Goal: Answer question/provide support

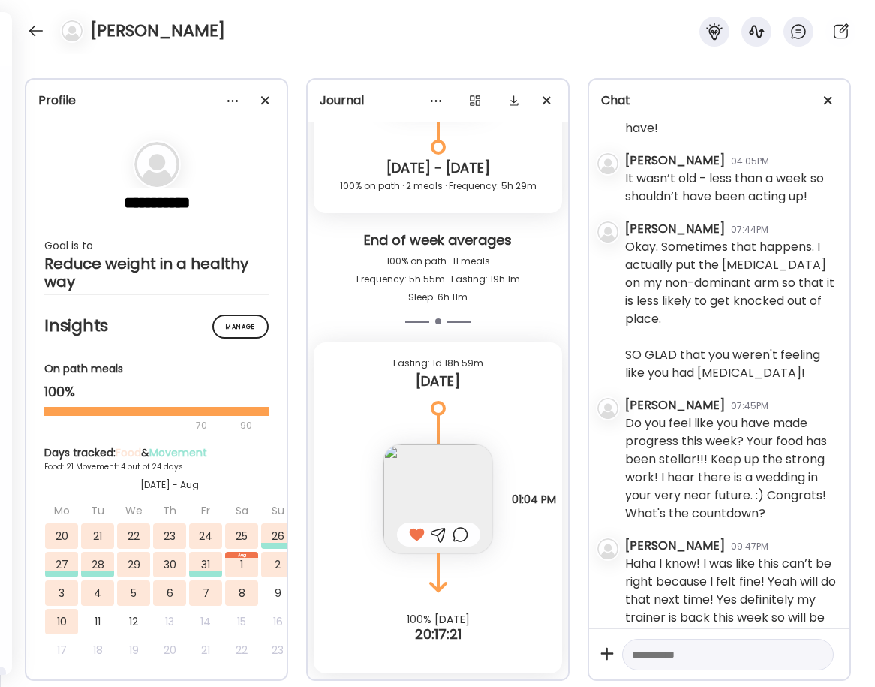
scroll to position [2060, 0]
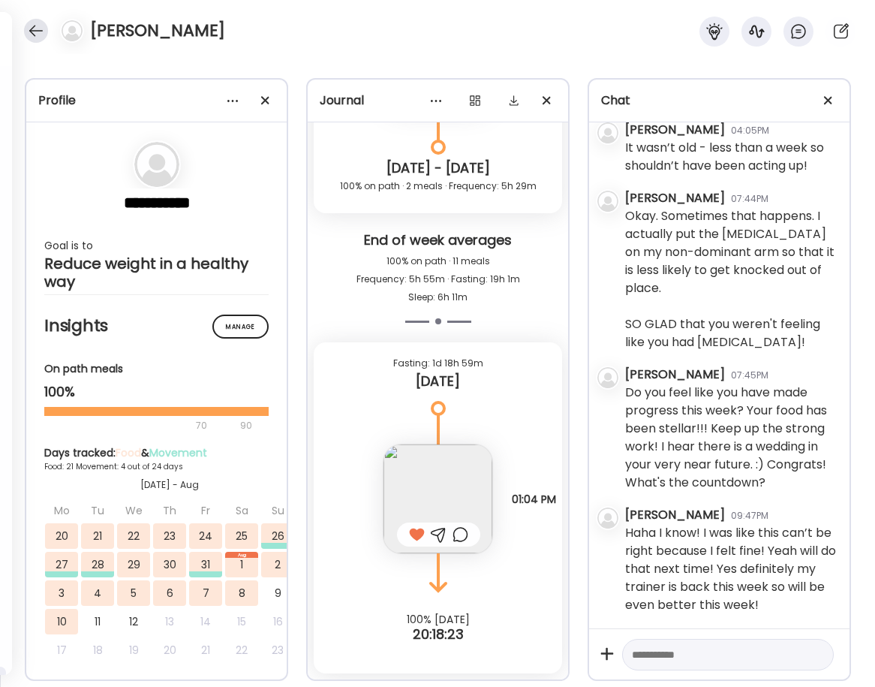
click at [36, 29] on div at bounding box center [36, 31] width 24 height 24
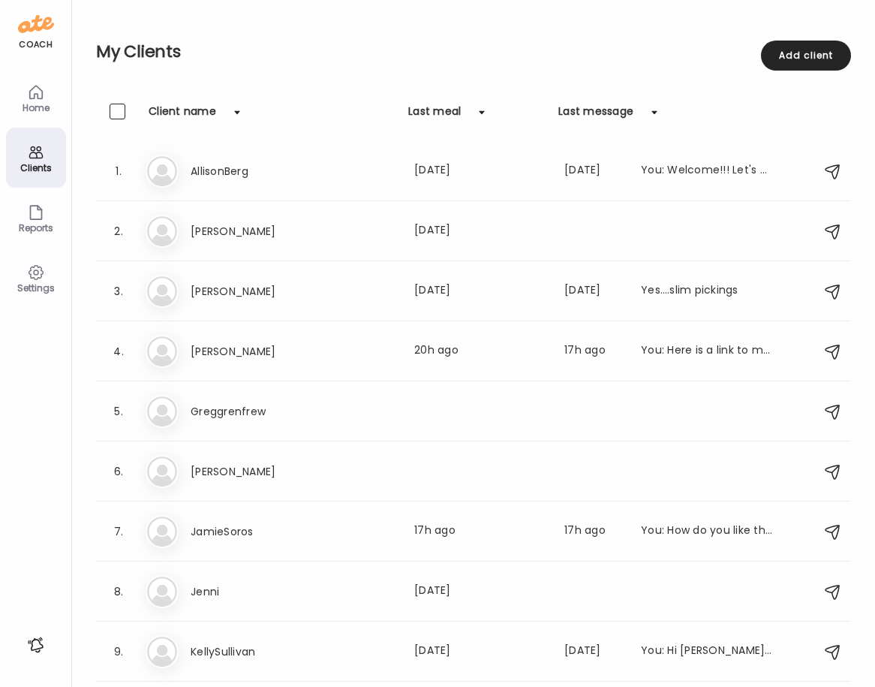
click at [33, 167] on div "Clients" at bounding box center [36, 168] width 54 height 10
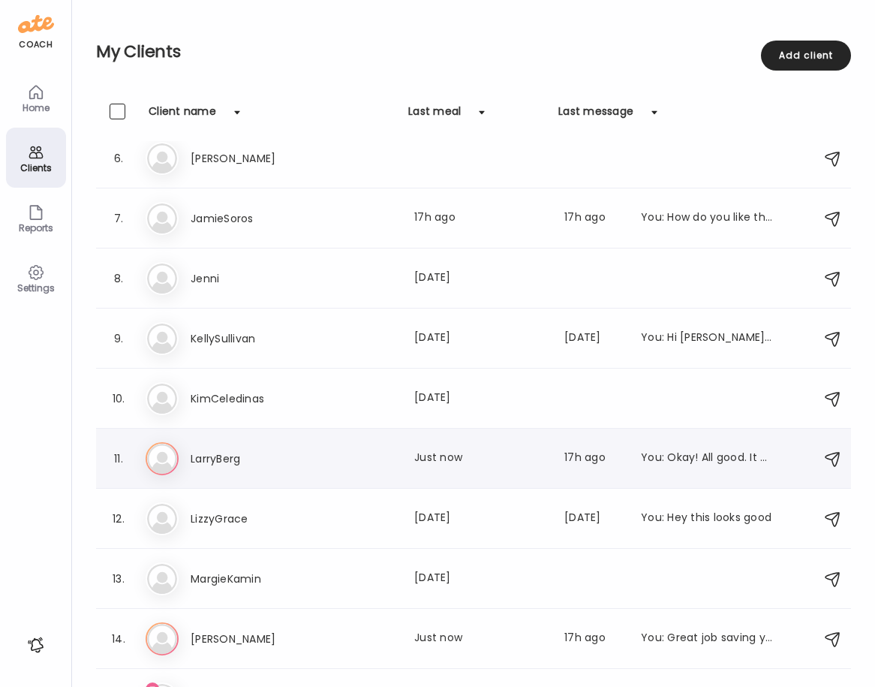
scroll to position [315, 0]
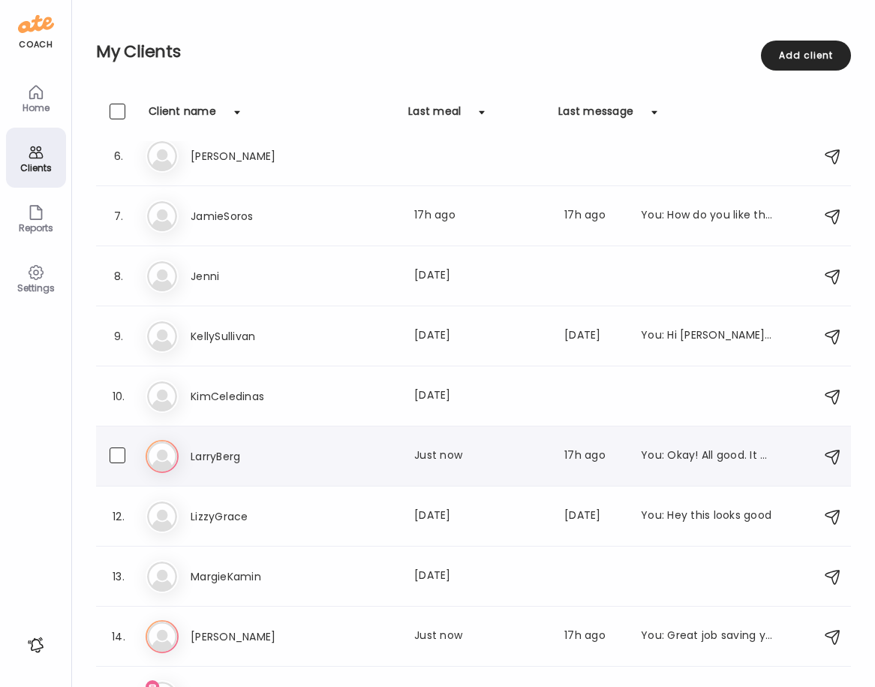
click at [220, 457] on h3 "LarryBerg" at bounding box center [257, 456] width 132 height 18
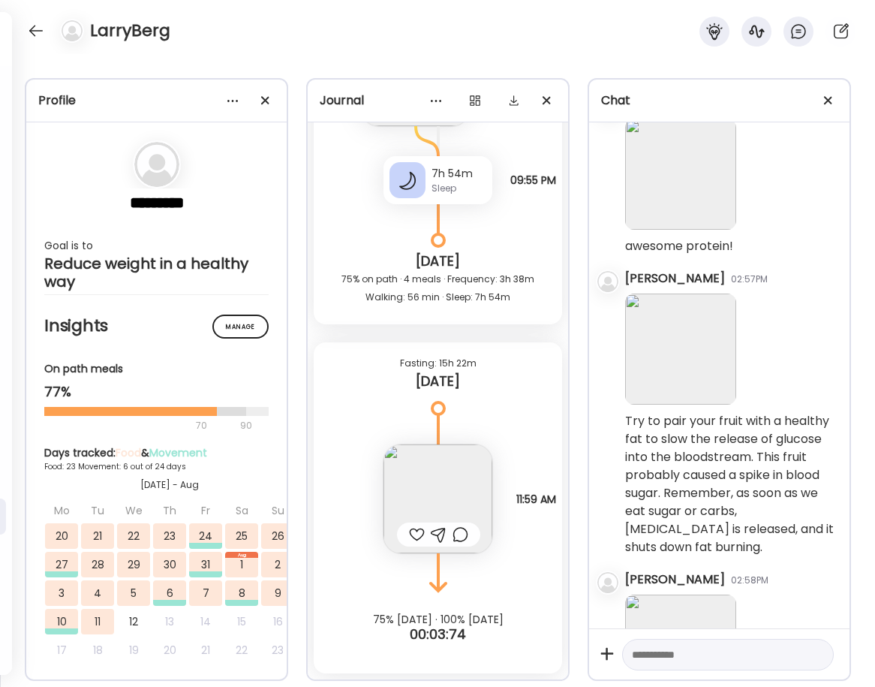
scroll to position [3670, 0]
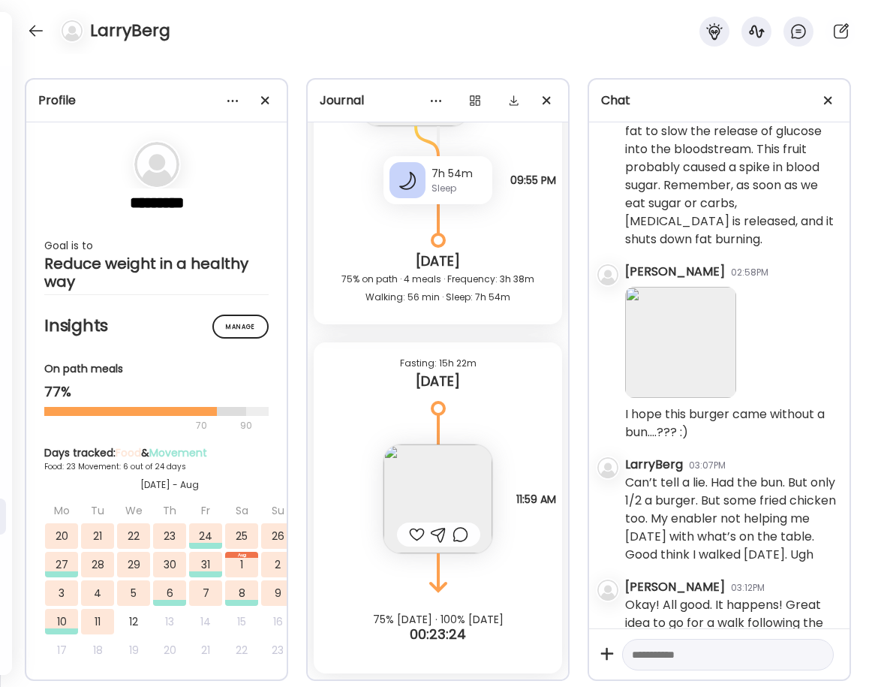
click at [438, 534] on div at bounding box center [439, 534] width 16 height 18
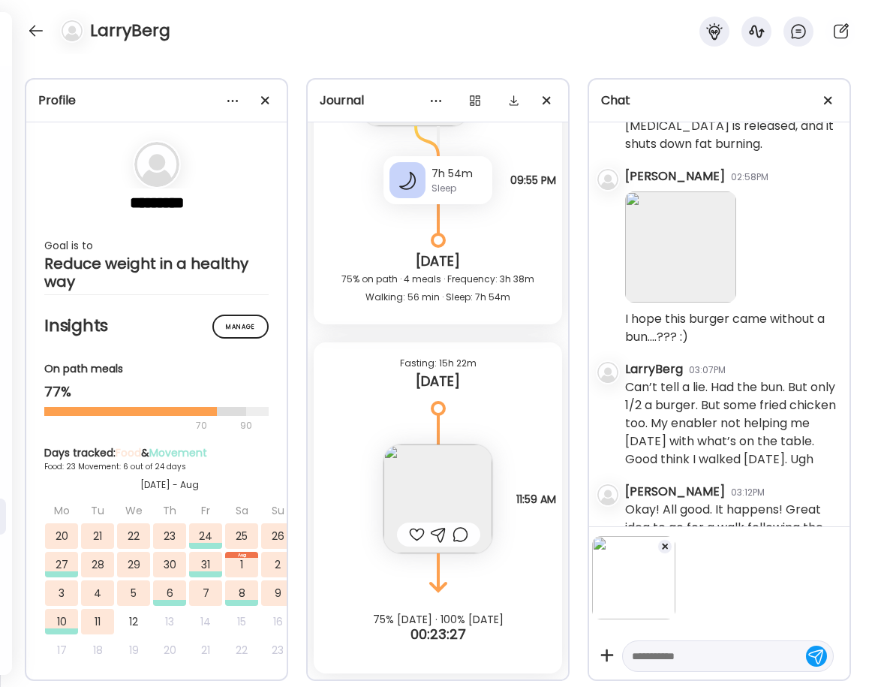
click at [647, 655] on textarea at bounding box center [714, 656] width 165 height 18
type textarea "**********"
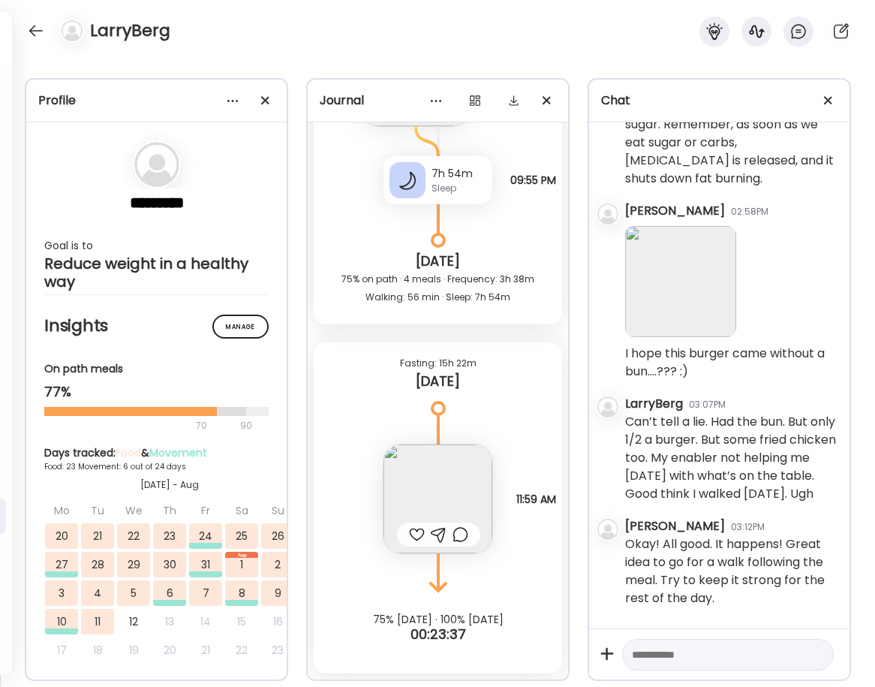
scroll to position [3903, 0]
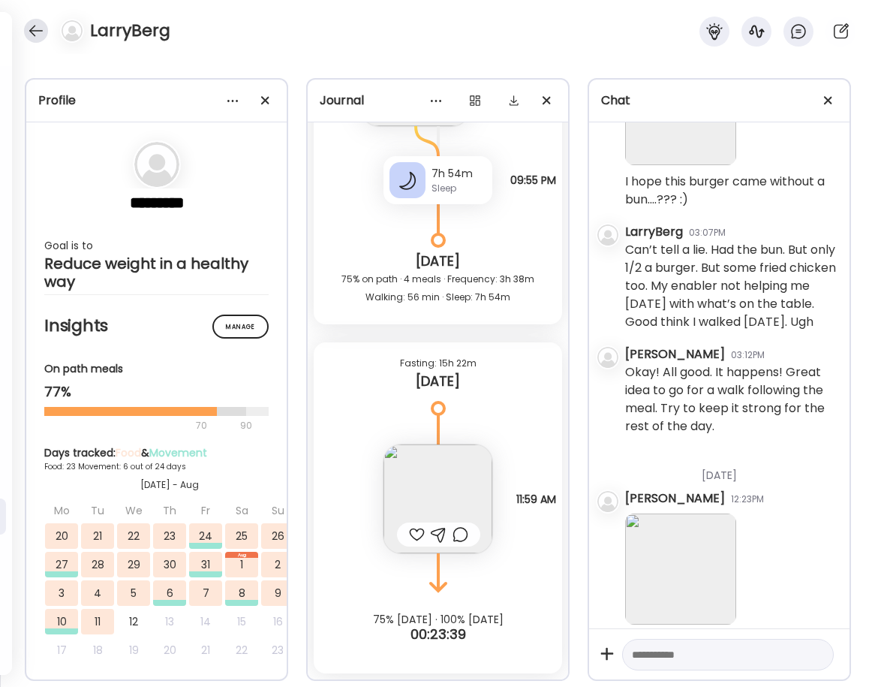
click at [43, 26] on div at bounding box center [36, 31] width 24 height 24
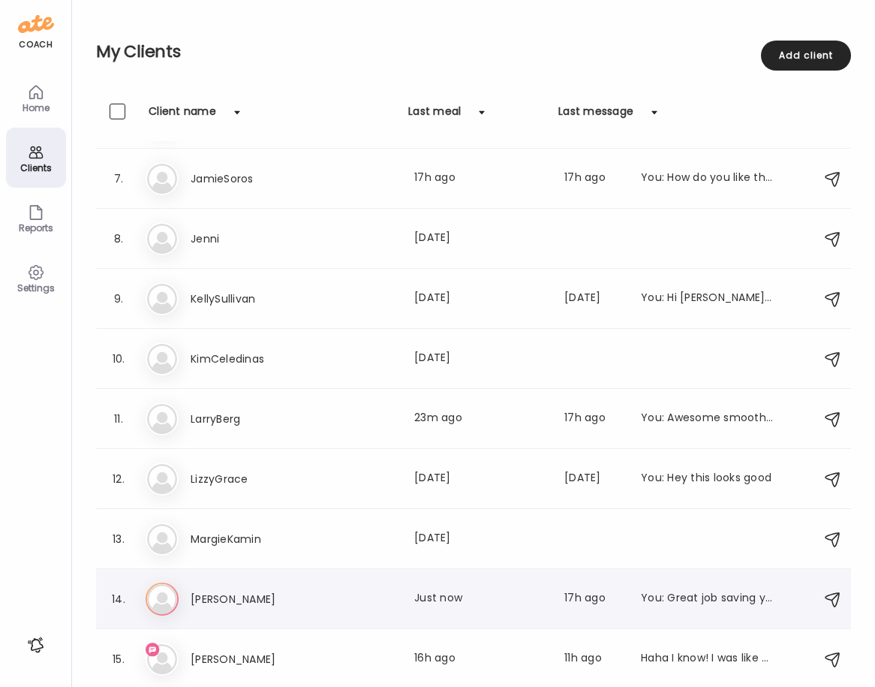
scroll to position [353, 0]
click at [212, 596] on h3 "Roberta" at bounding box center [257, 599] width 132 height 18
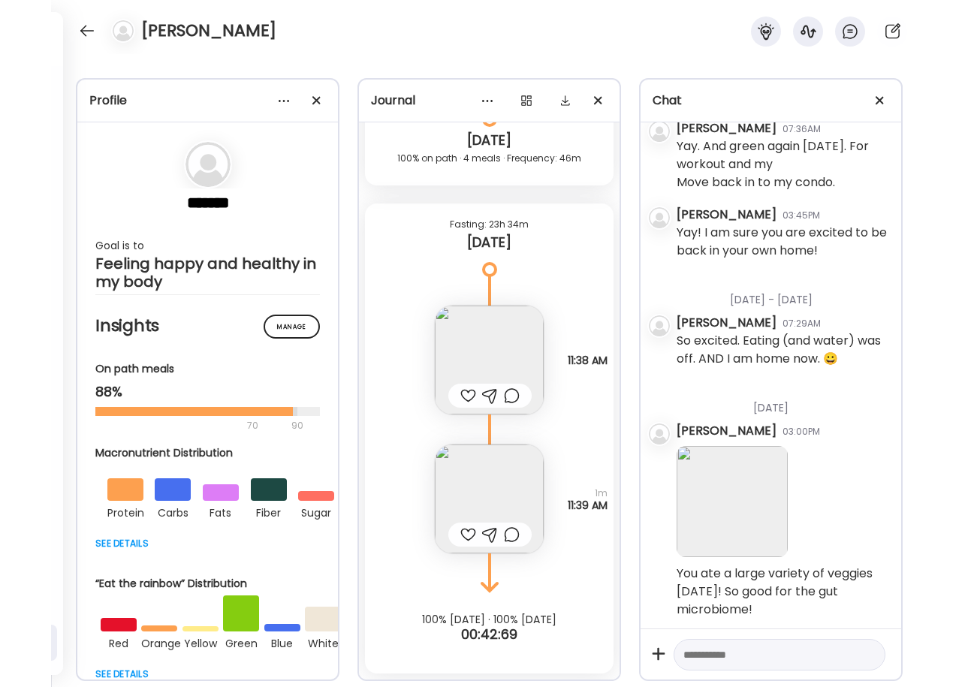
scroll to position [1425, 0]
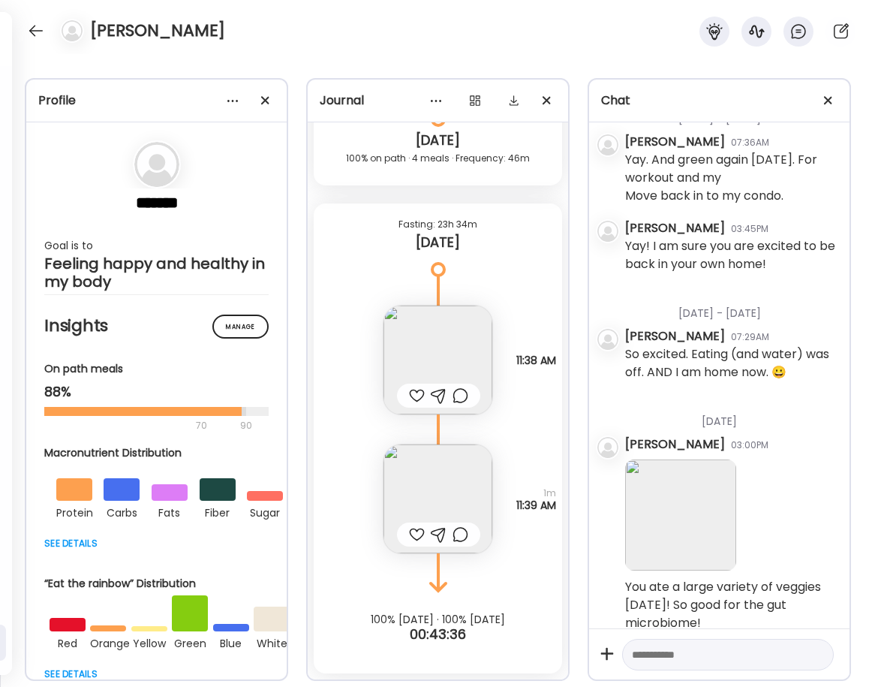
click at [422, 357] on img at bounding box center [438, 360] width 109 height 109
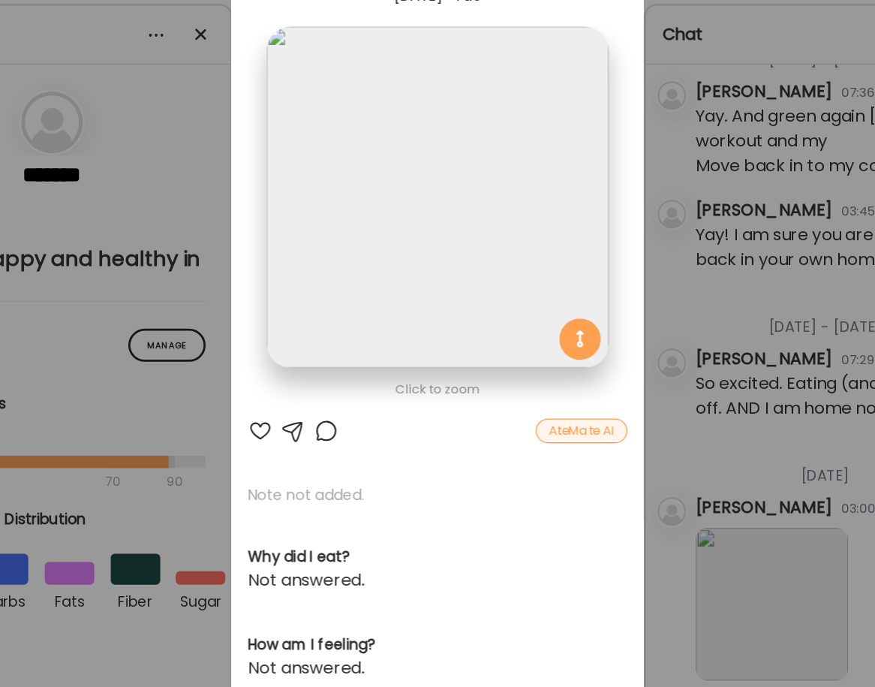
click at [299, 380] on div at bounding box center [308, 389] width 18 height 18
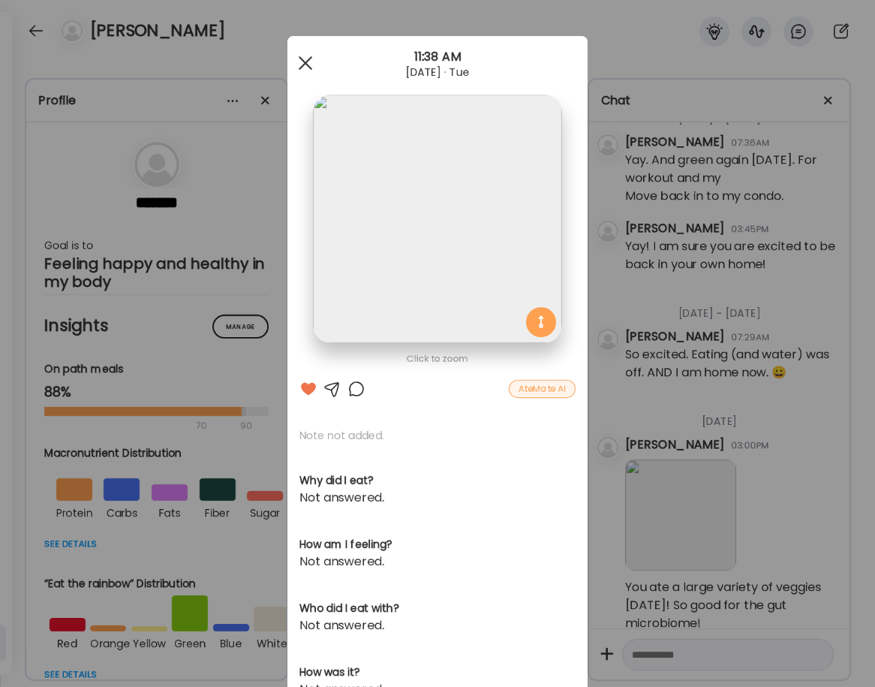
click at [306, 56] on div at bounding box center [305, 63] width 30 height 30
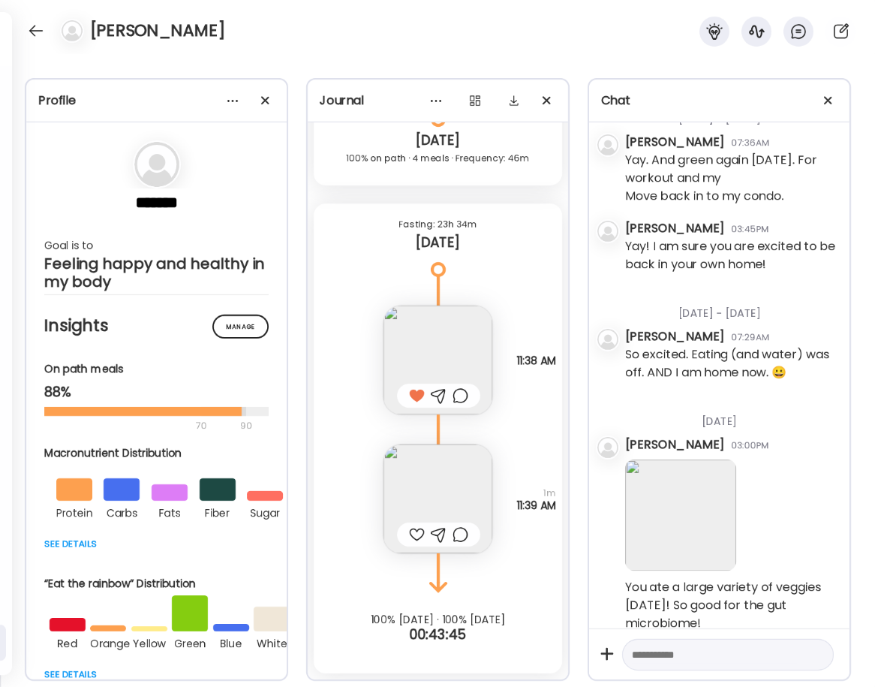
click at [424, 495] on img at bounding box center [438, 498] width 109 height 109
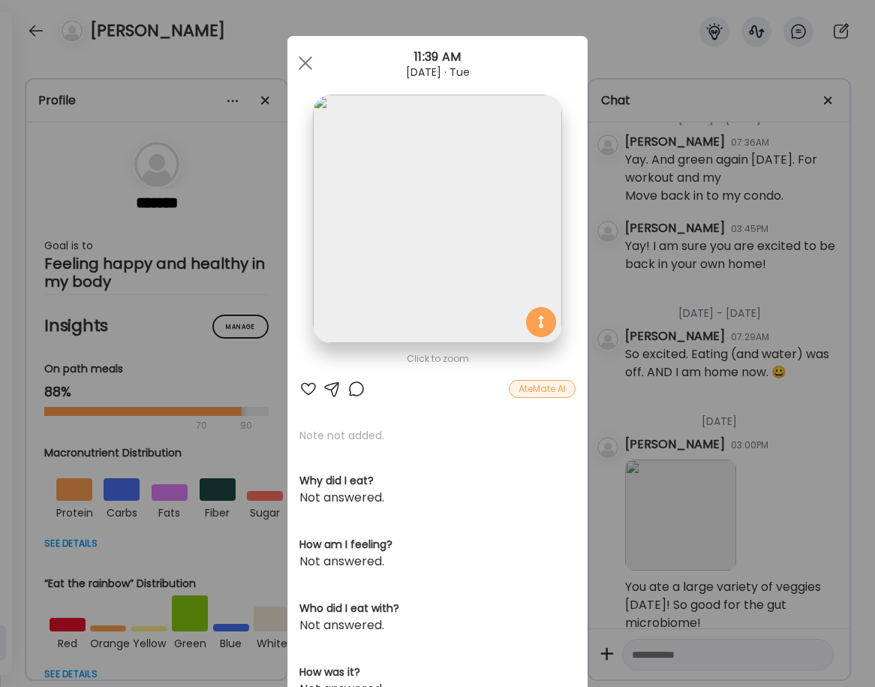
click at [304, 384] on div at bounding box center [308, 389] width 18 height 18
click at [309, 47] on div "Ate Coach Dashboard 11:39 AM Aug 12, 2025 · Tue" at bounding box center [437, 63] width 300 height 54
click at [308, 58] on div at bounding box center [305, 63] width 30 height 30
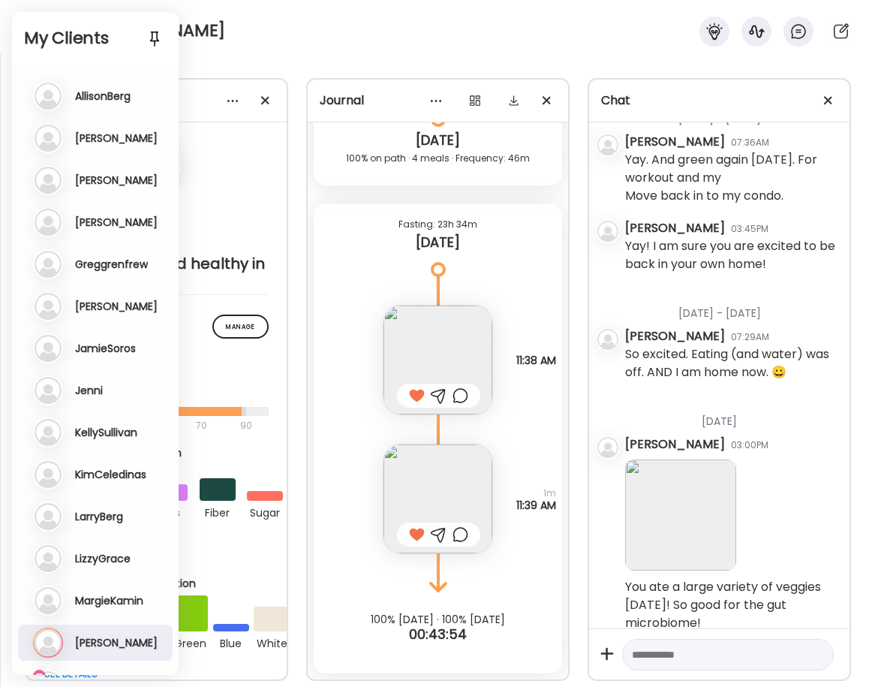
click at [239, 35] on div "Roberta" at bounding box center [437, 27] width 875 height 54
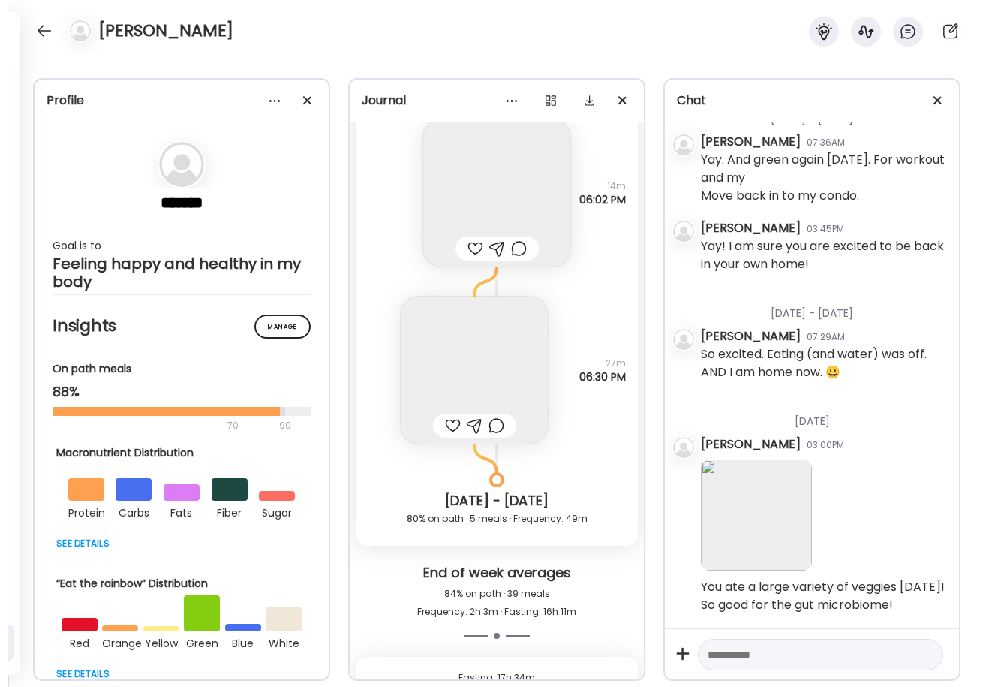
scroll to position [39882, 0]
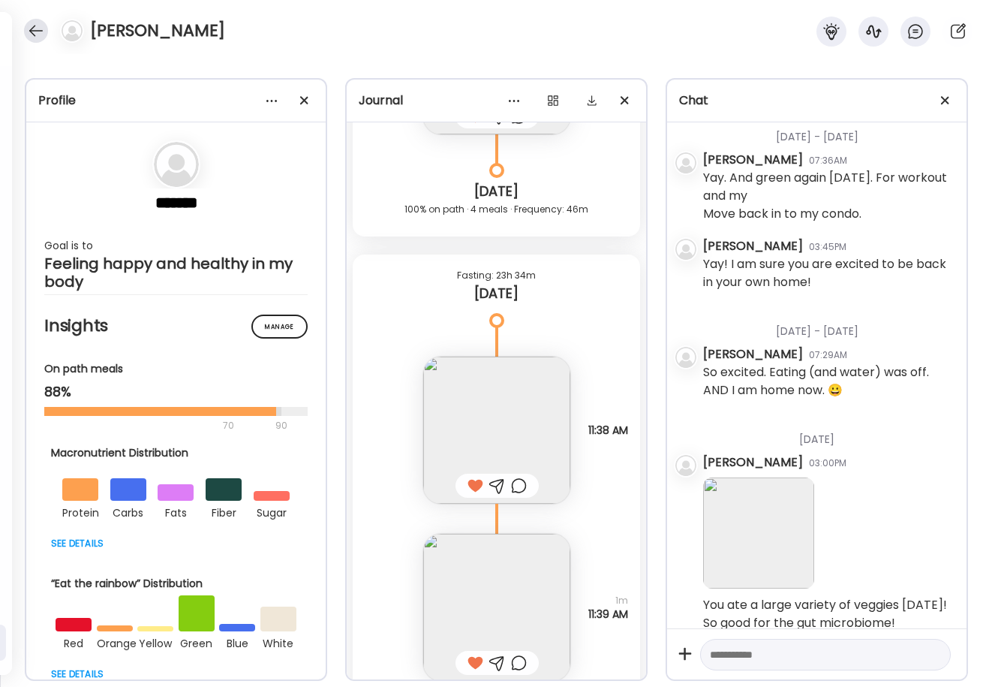
click at [38, 25] on div at bounding box center [36, 31] width 24 height 24
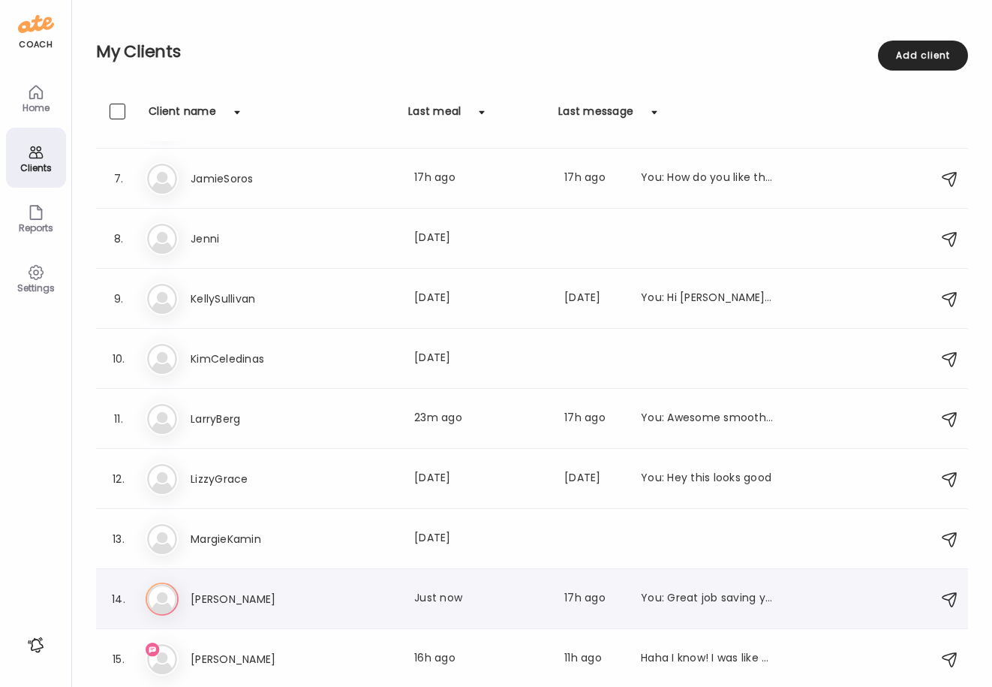
scroll to position [353, 0]
click at [224, 658] on h3 "SamClempson" at bounding box center [257, 659] width 132 height 18
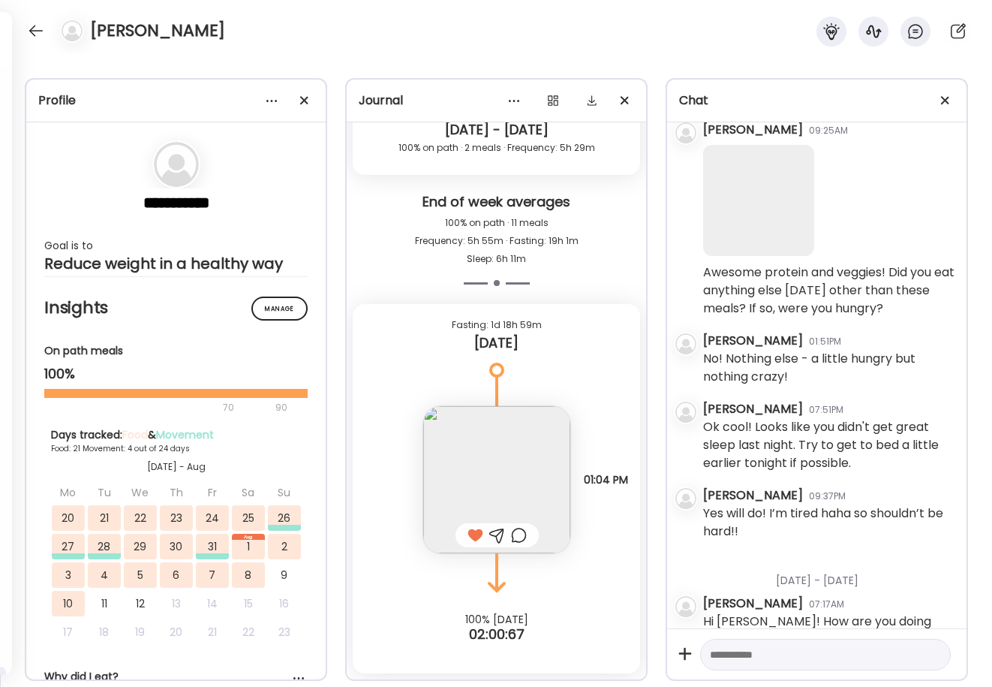
scroll to position [1808, 0]
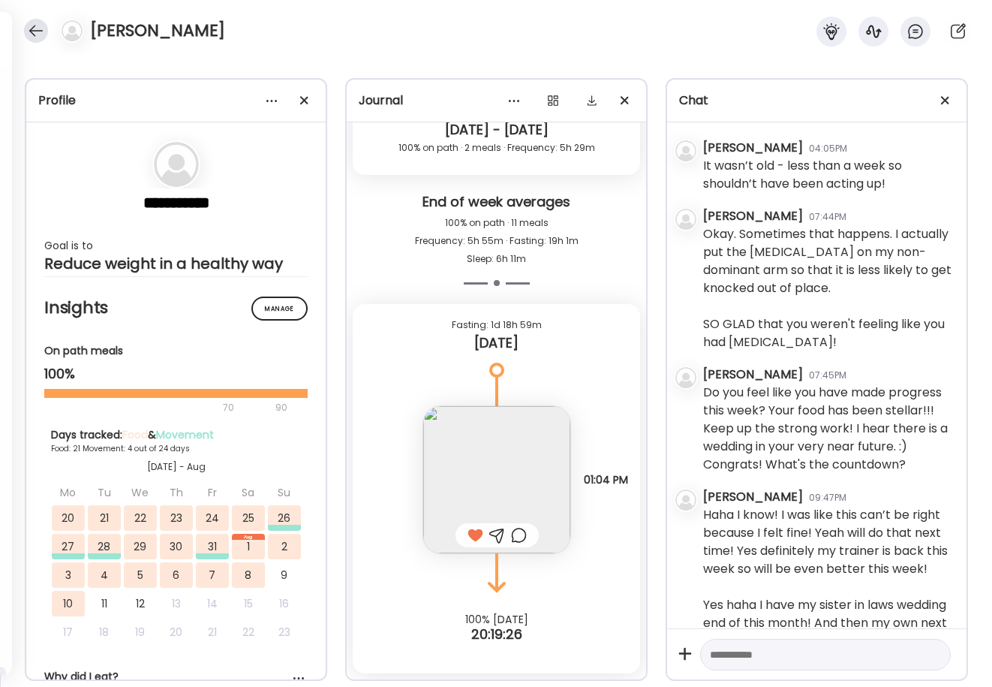
click at [38, 28] on div at bounding box center [36, 31] width 24 height 24
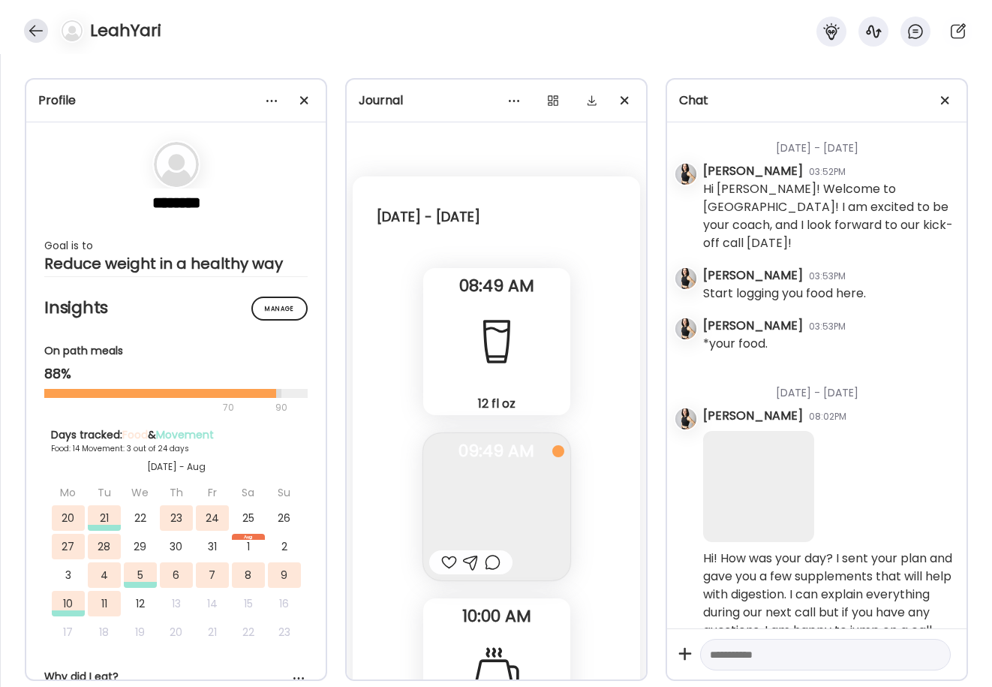
scroll to position [16072, 0]
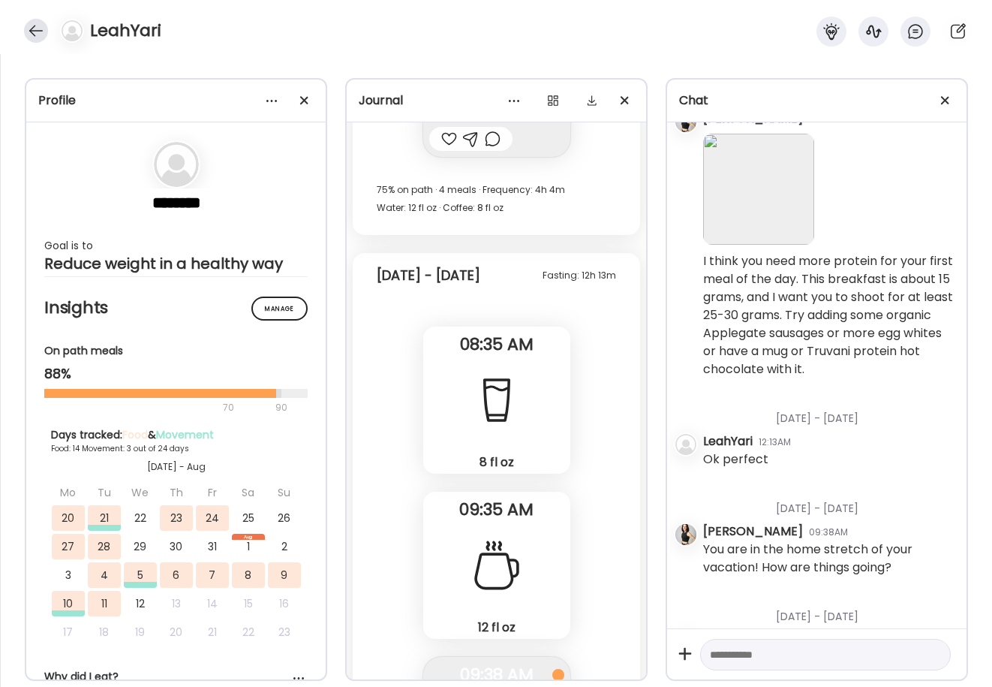
click at [41, 26] on div at bounding box center [36, 31] width 24 height 24
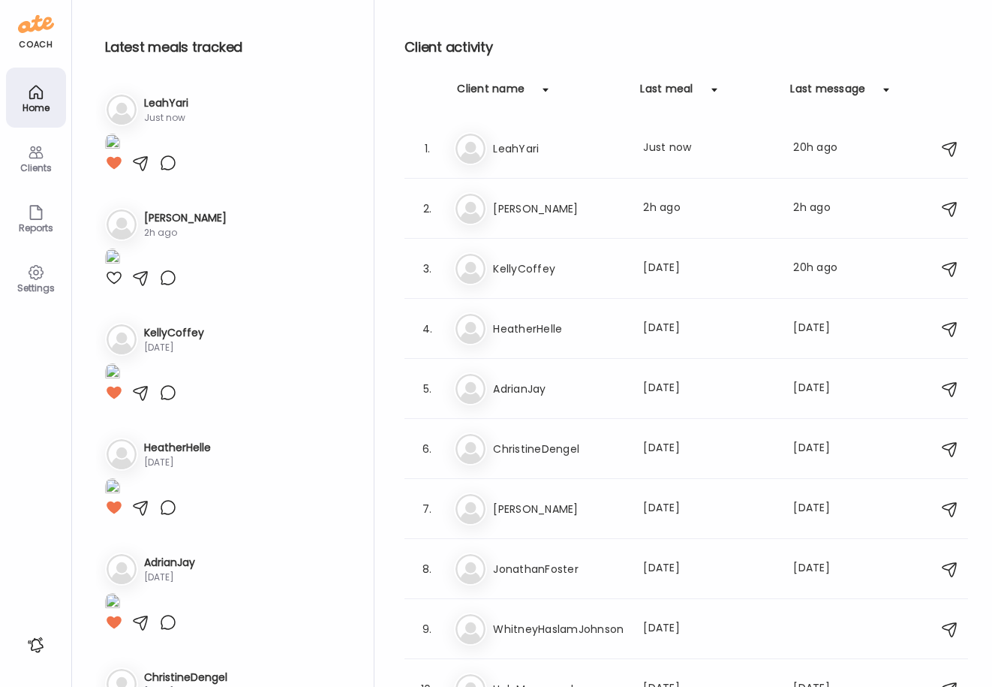
click at [45, 166] on div "Clients" at bounding box center [36, 168] width 54 height 10
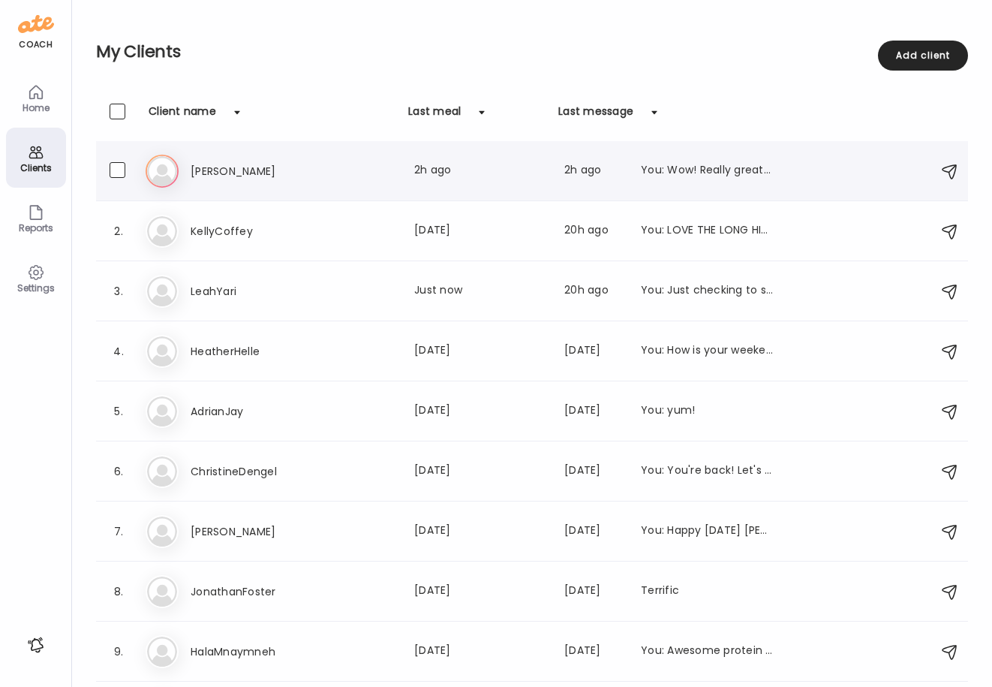
click at [224, 172] on h3 "[PERSON_NAME]" at bounding box center [257, 171] width 132 height 18
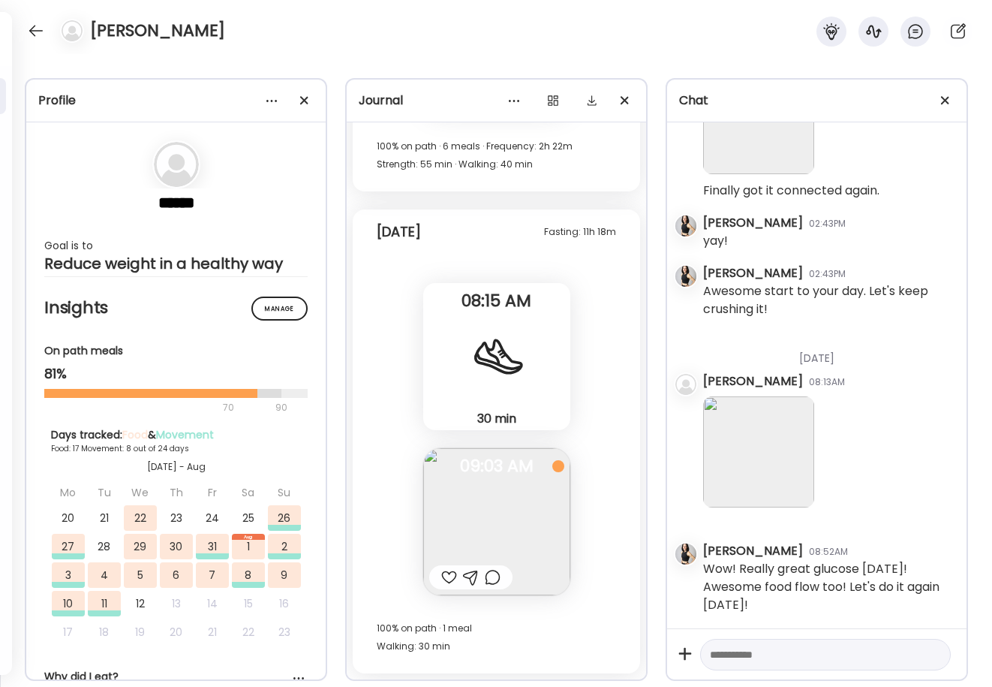
scroll to position [20149, 0]
click at [450, 575] on div at bounding box center [449, 577] width 16 height 18
click at [31, 28] on div at bounding box center [36, 31] width 24 height 24
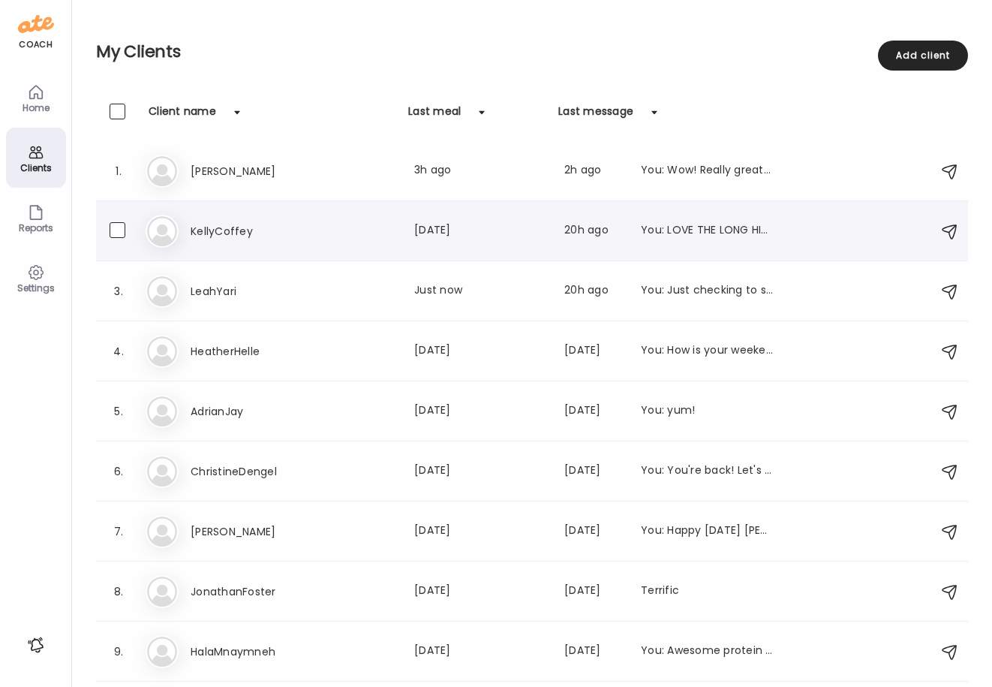
click at [208, 230] on h3 "KellyCoffey" at bounding box center [257, 231] width 132 height 18
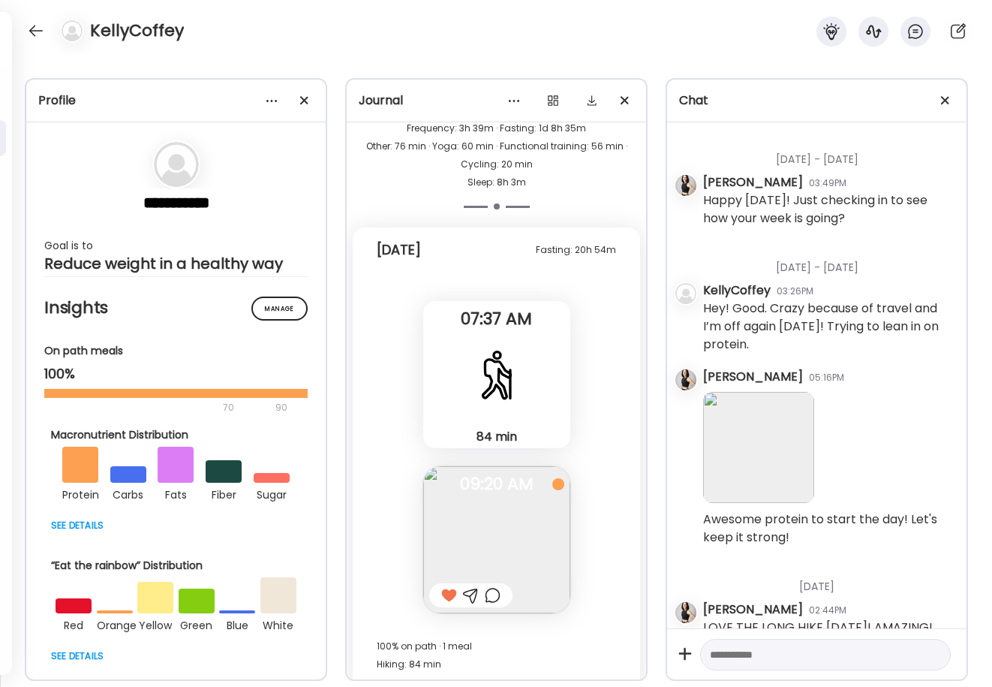
scroll to position [45902, 0]
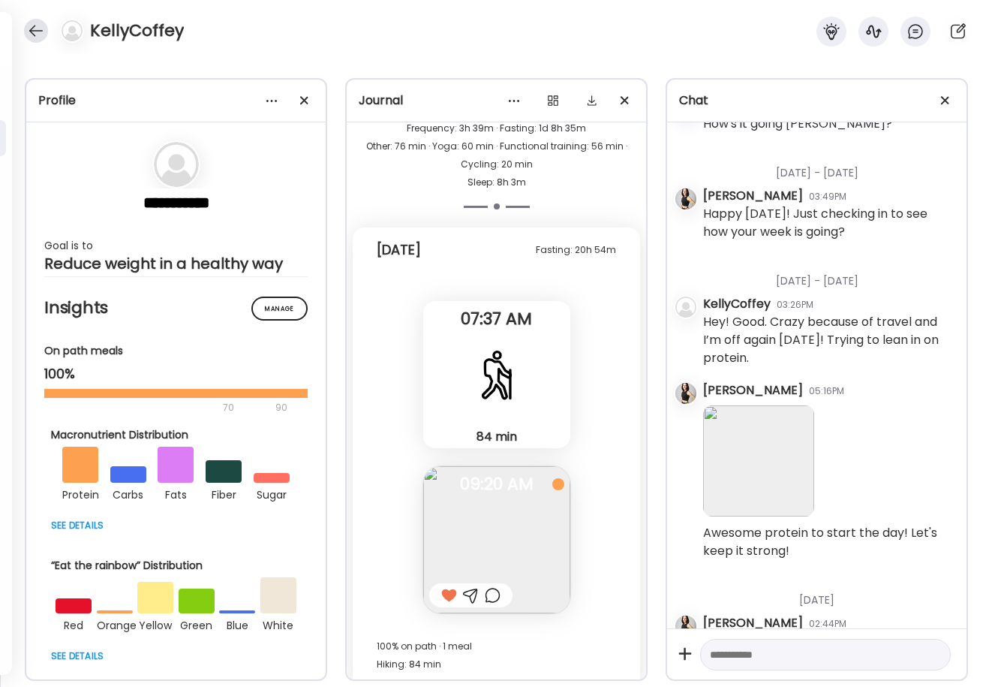
click at [35, 30] on div at bounding box center [36, 31] width 24 height 24
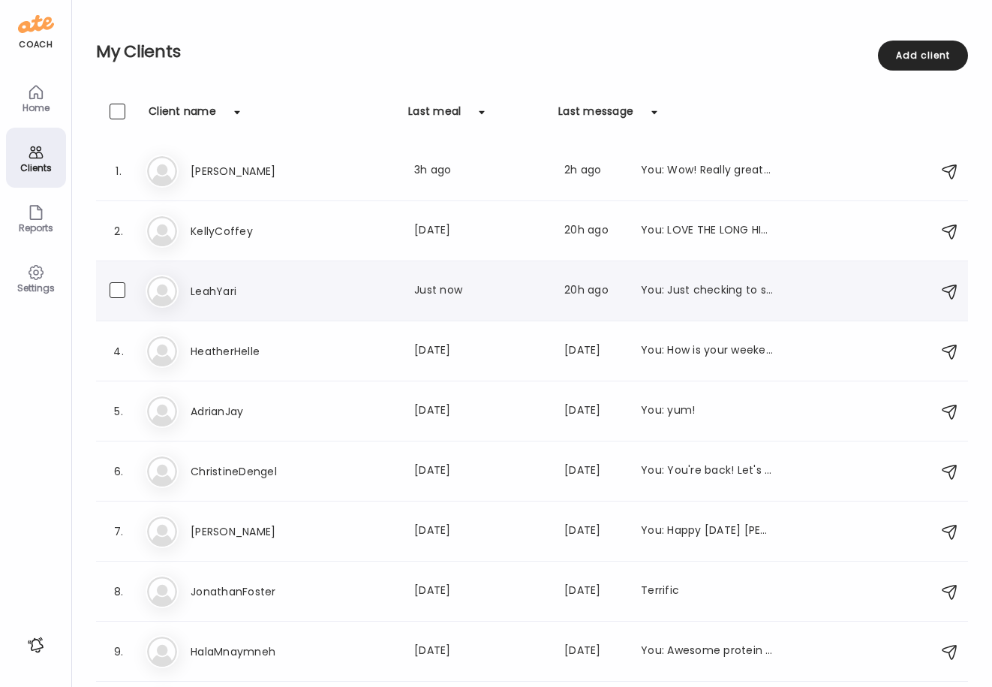
click at [214, 287] on h3 "LeahYari" at bounding box center [257, 291] width 132 height 18
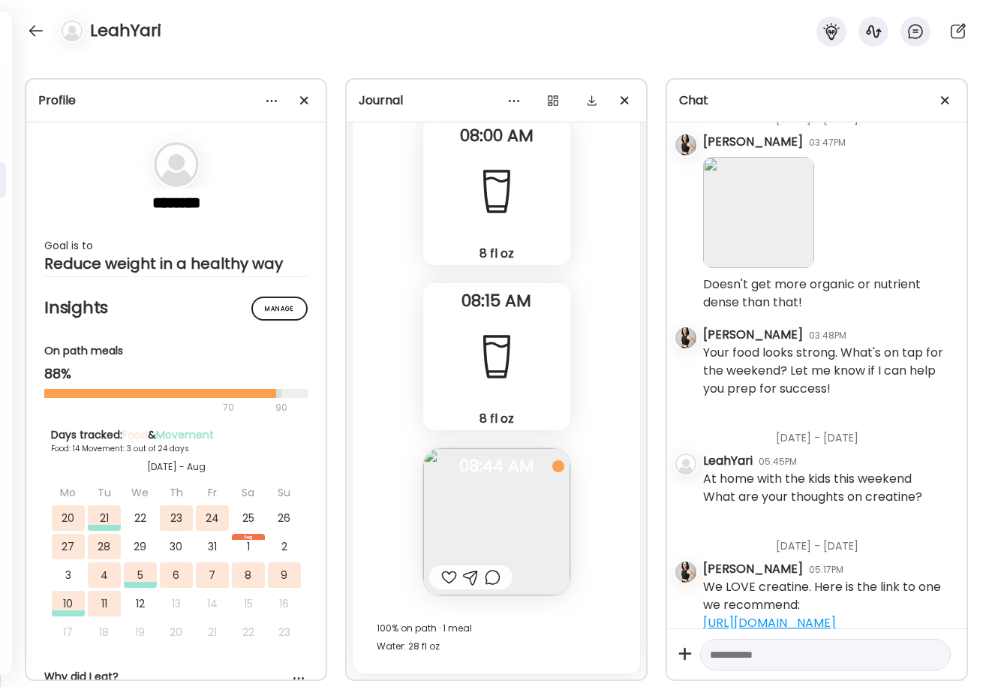
scroll to position [17567, 0]
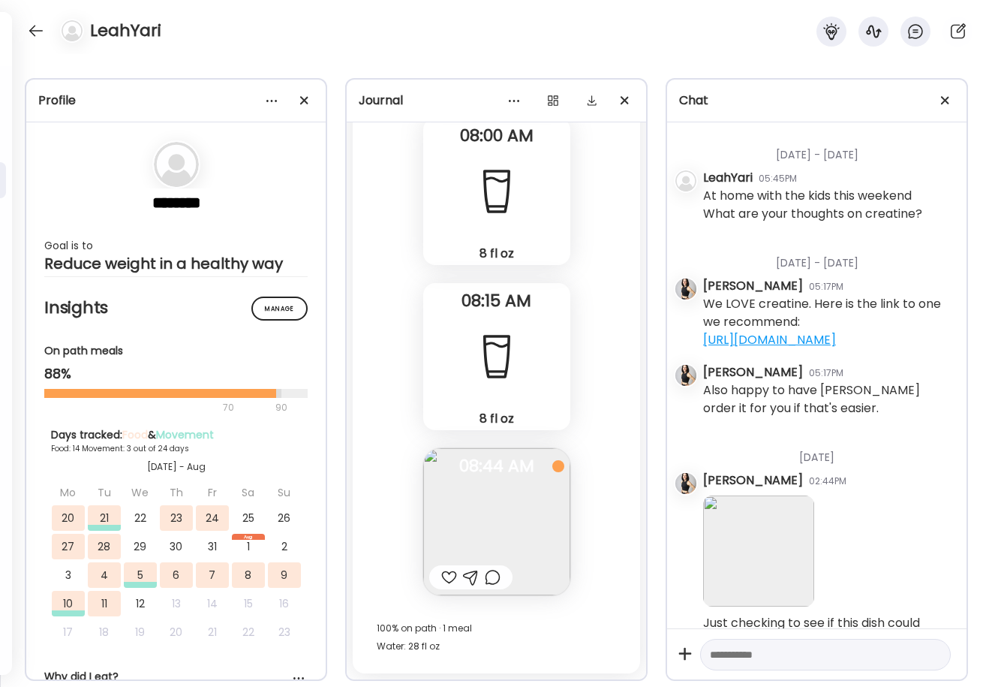
click at [450, 575] on div at bounding box center [449, 577] width 16 height 18
click at [35, 29] on div at bounding box center [36, 31] width 24 height 24
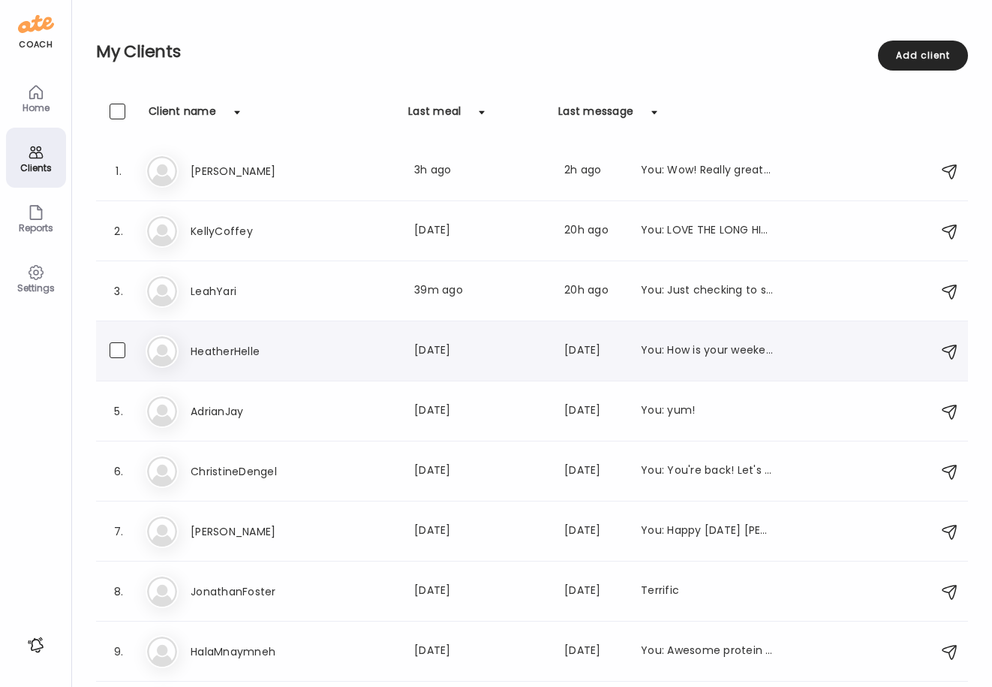
click at [214, 351] on h3 "HeatherHelle" at bounding box center [257, 351] width 132 height 18
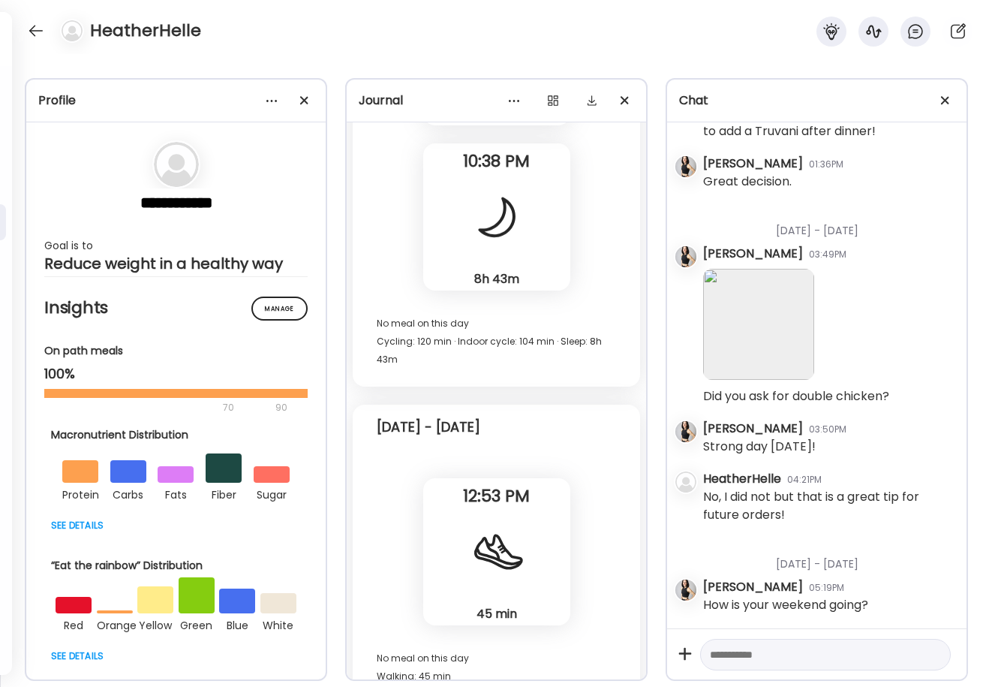
scroll to position [22291, 0]
click at [41, 32] on div at bounding box center [36, 31] width 24 height 24
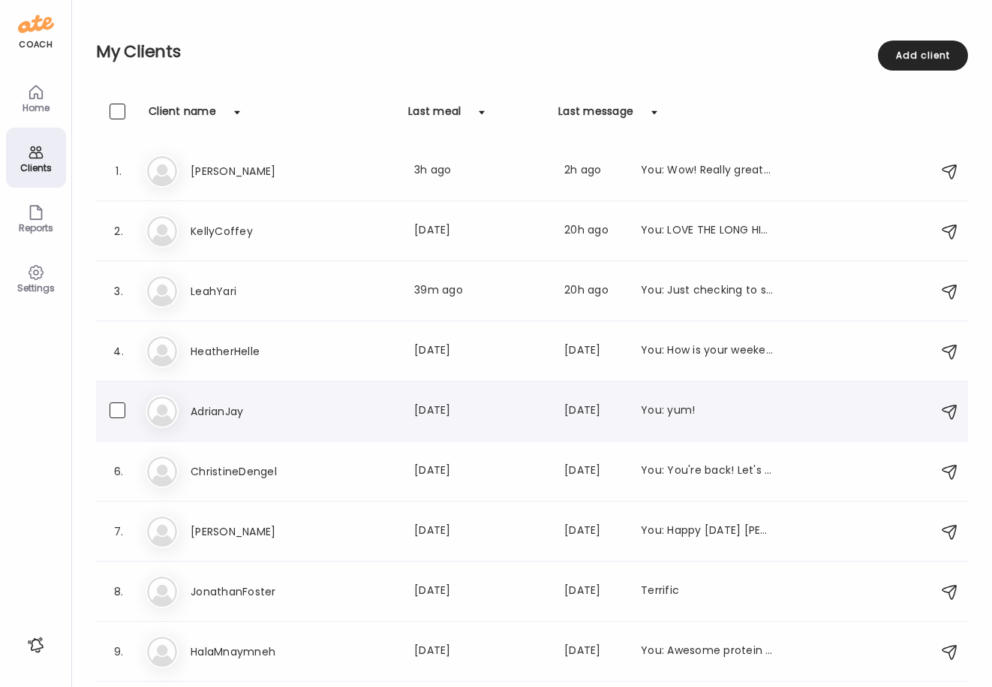
click at [223, 402] on h3 "AdrianJay" at bounding box center [257, 411] width 132 height 18
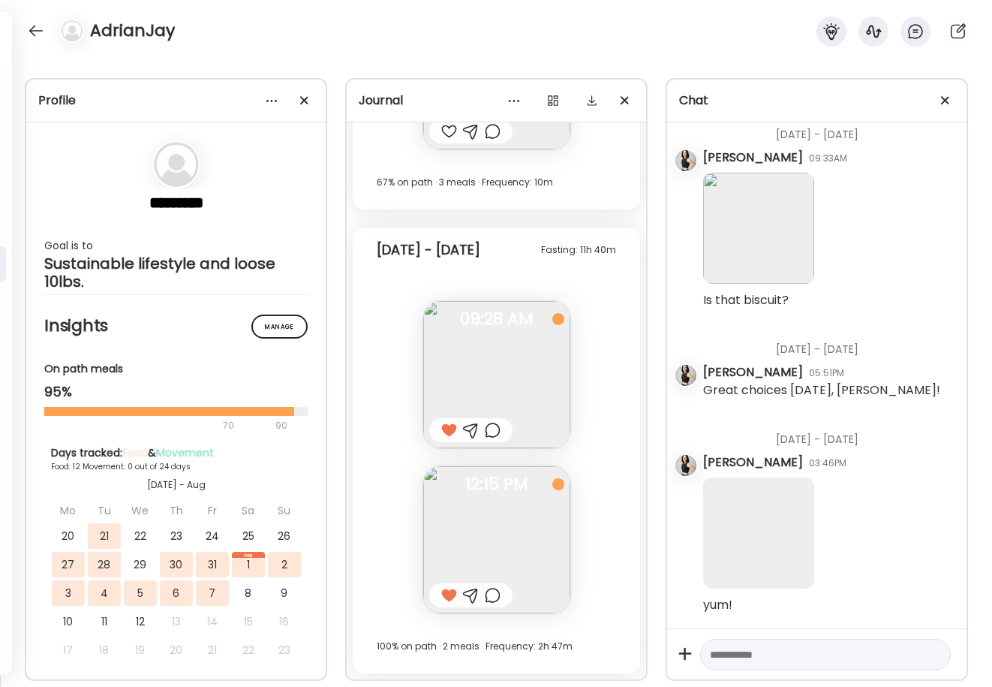
scroll to position [14610, 0]
click at [37, 29] on div at bounding box center [36, 31] width 24 height 24
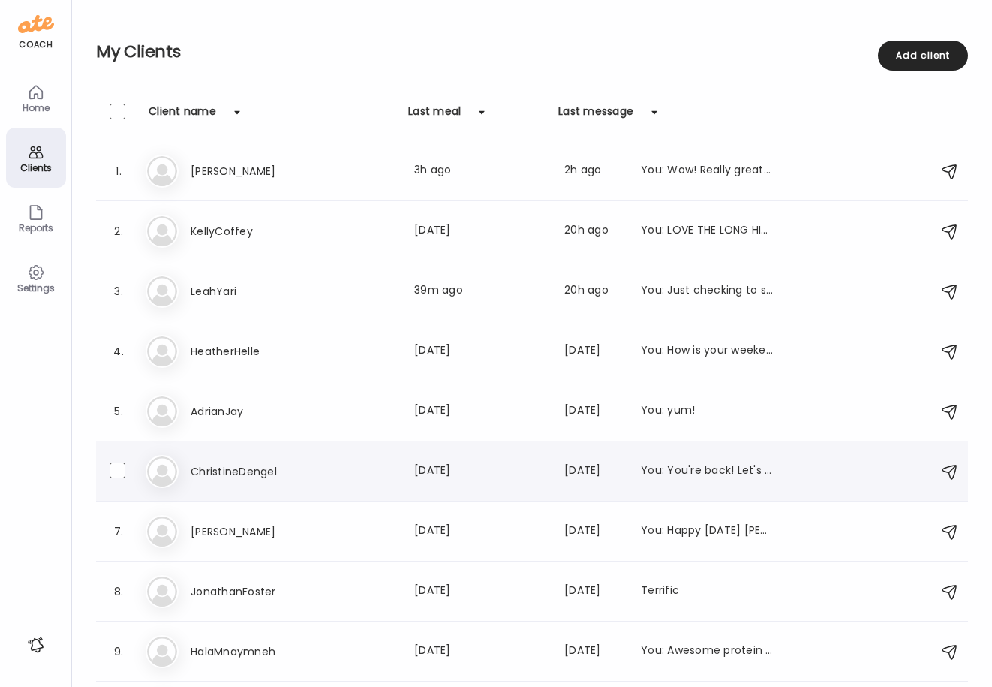
click at [209, 468] on h3 "ChristineDengel" at bounding box center [257, 471] width 132 height 18
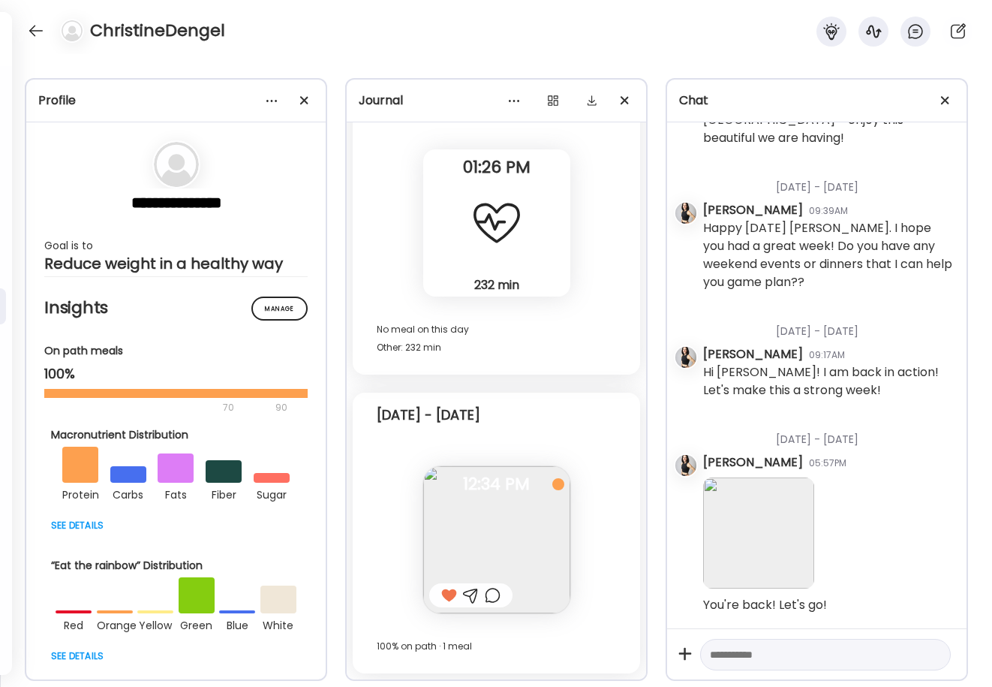
scroll to position [4872, 0]
click at [29, 18] on div "ChristineDengel" at bounding box center [496, 27] width 992 height 54
click at [32, 26] on div at bounding box center [36, 31] width 24 height 24
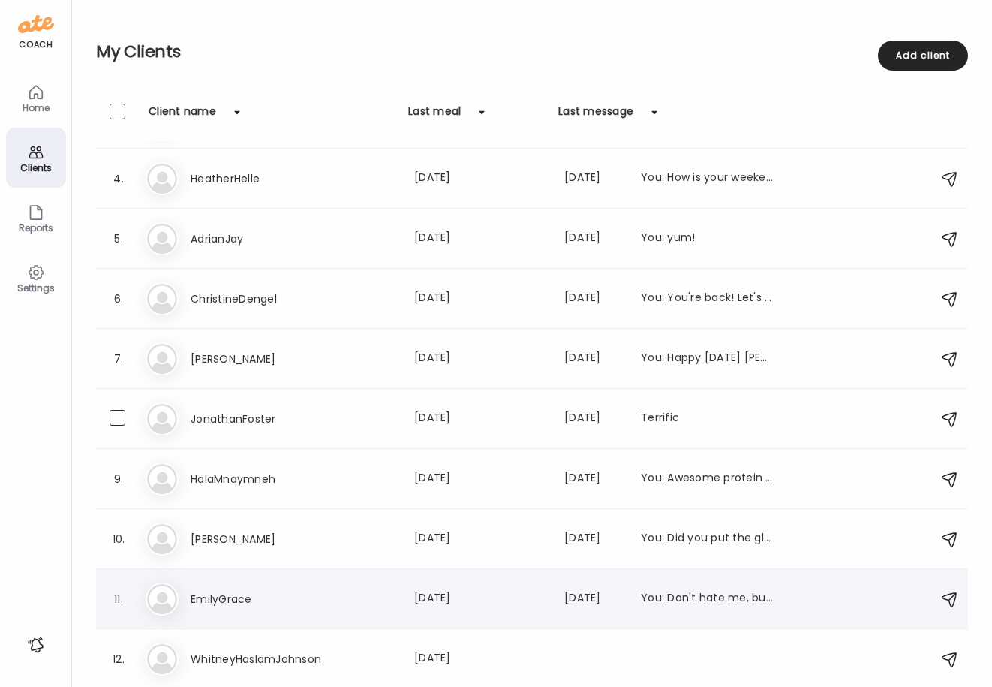
scroll to position [173, 0]
